Goal: Information Seeking & Learning: Find specific page/section

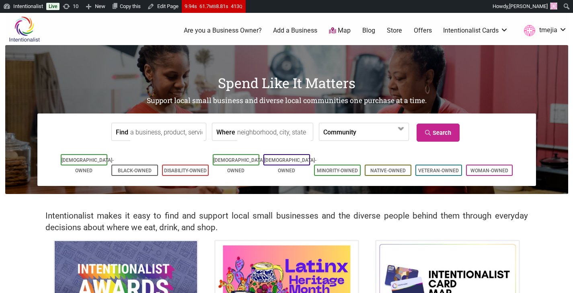
click at [135, 133] on input "Find" at bounding box center [167, 132] width 74 height 18
click at [169, 150] on div "Casco Antiguo" at bounding box center [167, 150] width 66 height 15
type input "Casco Antiguo"
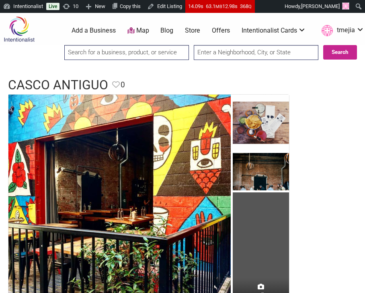
click at [168, 54] on input "search" at bounding box center [126, 52] width 125 height 15
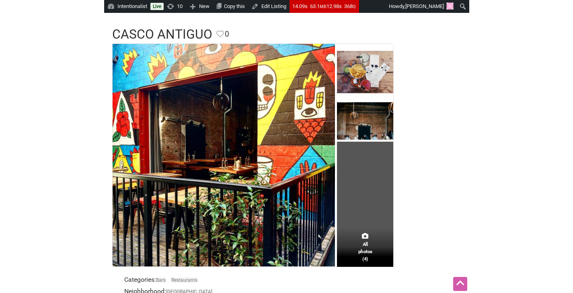
scroll to position [16, 0]
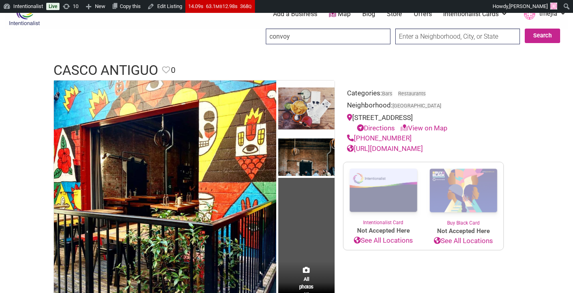
drag, startPoint x: 304, startPoint y: 31, endPoint x: 241, endPoint y: 36, distance: 62.9
drag, startPoint x: 288, startPoint y: 40, endPoint x: 249, endPoint y: 38, distance: 39.4
type input "y"
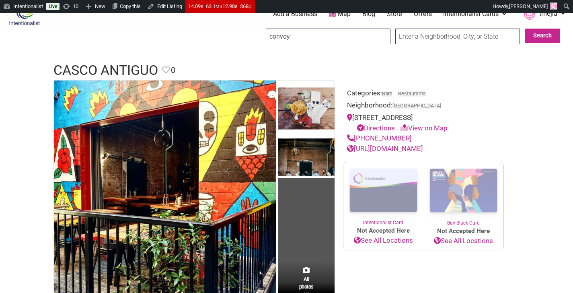
type input "convoy"
click at [258, 29] on input "Search" at bounding box center [273, 37] width 31 height 16
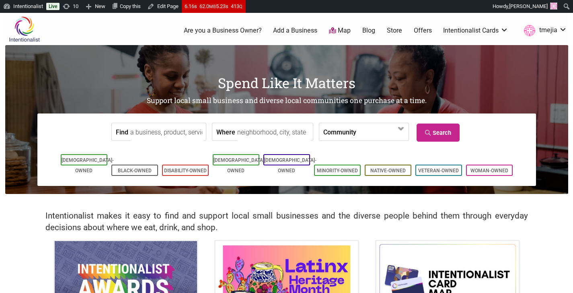
click at [165, 128] on input "Find" at bounding box center [167, 132] width 74 height 18
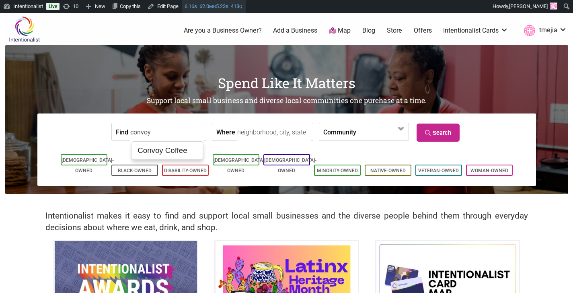
type input "convoy"
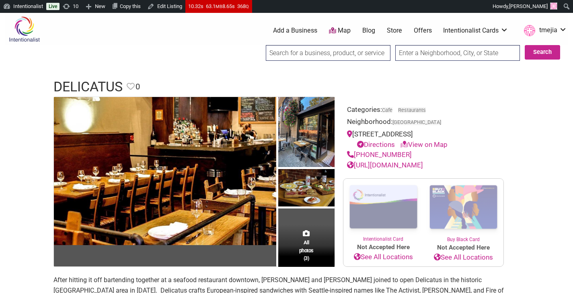
drag, startPoint x: 427, startPoint y: 135, endPoint x: 353, endPoint y: 138, distance: 74.1
click at [353, 138] on div "[STREET_ADDRESS] Directions View on Map" at bounding box center [423, 139] width 153 height 21
copy div "[STREET_ADDRESS]"
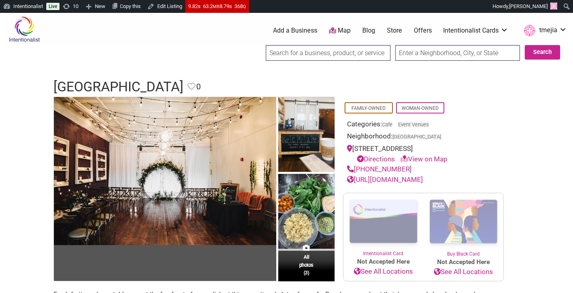
click at [402, 180] on link "https://www.pioneersquarecafe.com/" at bounding box center [385, 179] width 76 height 8
drag, startPoint x: 470, startPoint y: 150, endPoint x: 354, endPoint y: 148, distance: 115.8
click at [354, 148] on div "562 1st Avenue S. Seattle, WA 98104 Directions View on Map" at bounding box center [423, 154] width 153 height 21
copy div "562 1st Avenue S. Seattle, WA 98104"
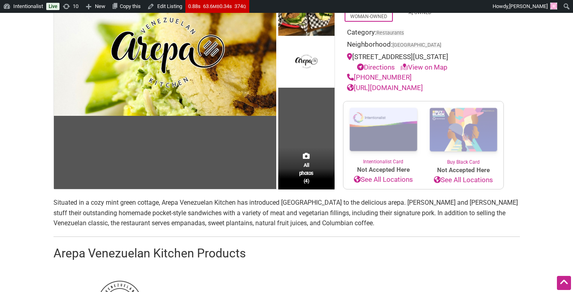
scroll to position [48, 0]
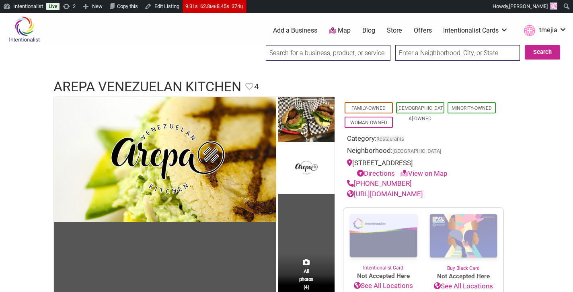
click at [327, 53] on input "search" at bounding box center [328, 53] width 125 height 16
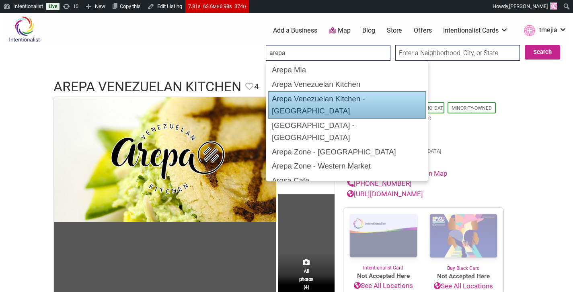
click at [333, 95] on div "Arepa Venezuelan Kitchen - [GEOGRAPHIC_DATA]" at bounding box center [346, 104] width 157 height 27
type input "Arepa Venezuelan Kitchen - [GEOGRAPHIC_DATA]"
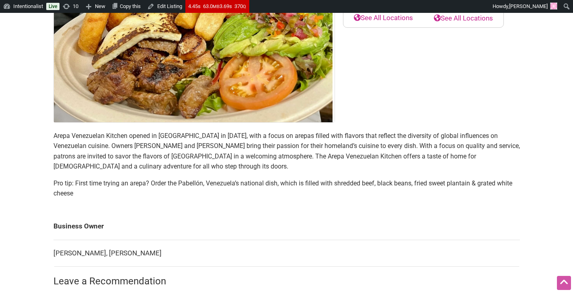
scroll to position [334, 0]
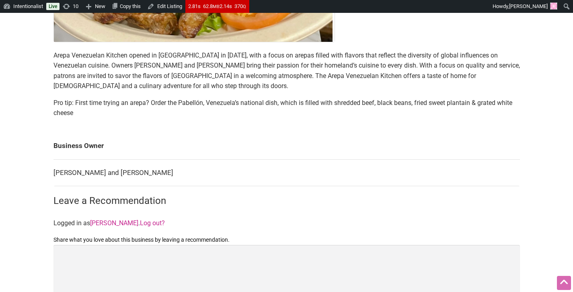
scroll to position [334, 0]
